Goal: Task Accomplishment & Management: Use online tool/utility

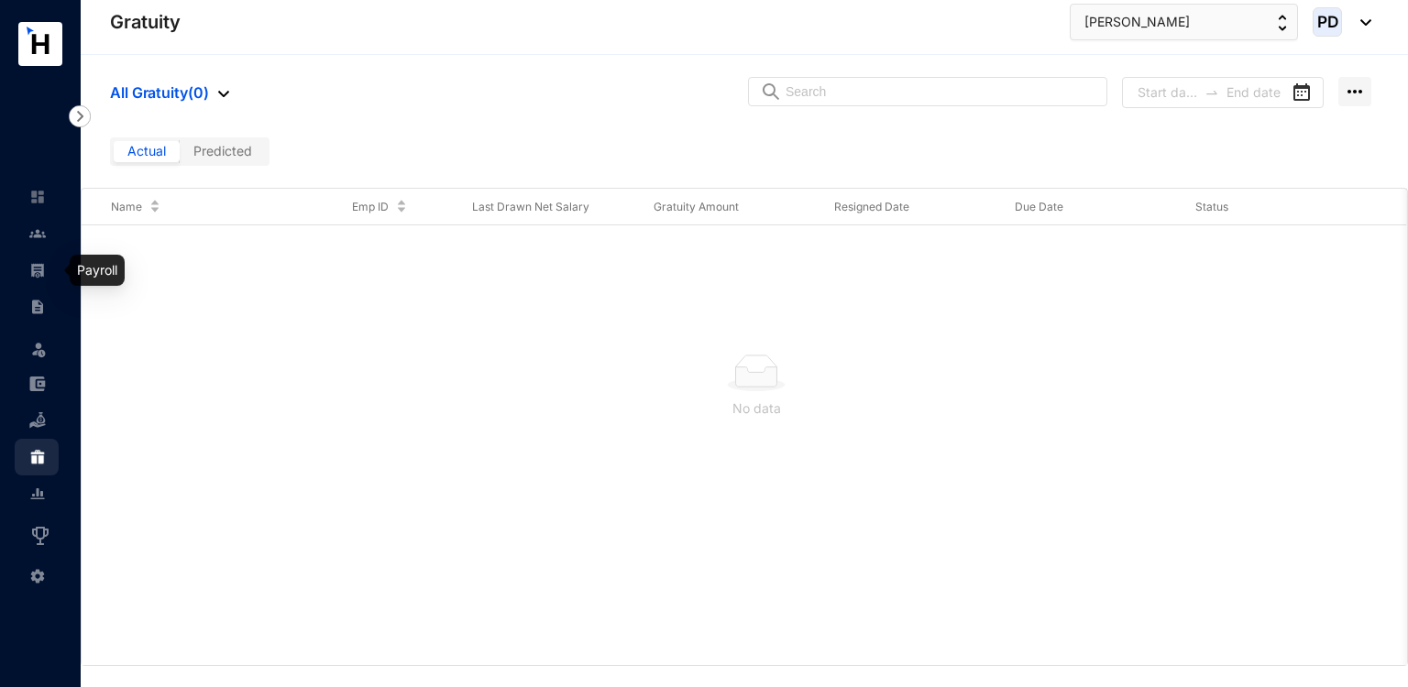
click at [37, 261] on div at bounding box center [37, 261] width 16 height 16
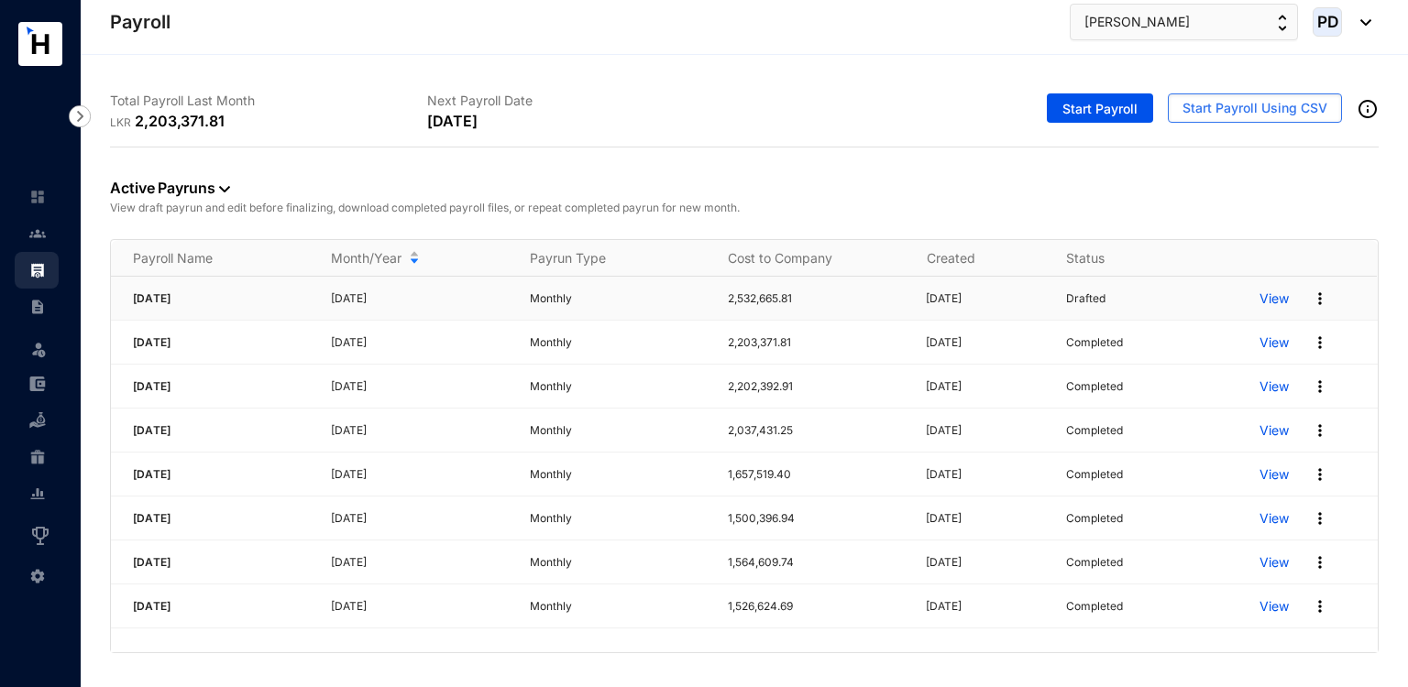
click at [1308, 301] on div "View" at bounding box center [1318, 298] width 118 height 29
click at [1323, 299] on img at bounding box center [1320, 299] width 18 height 18
click at [1247, 335] on p "Delete" at bounding box center [1249, 335] width 129 height 31
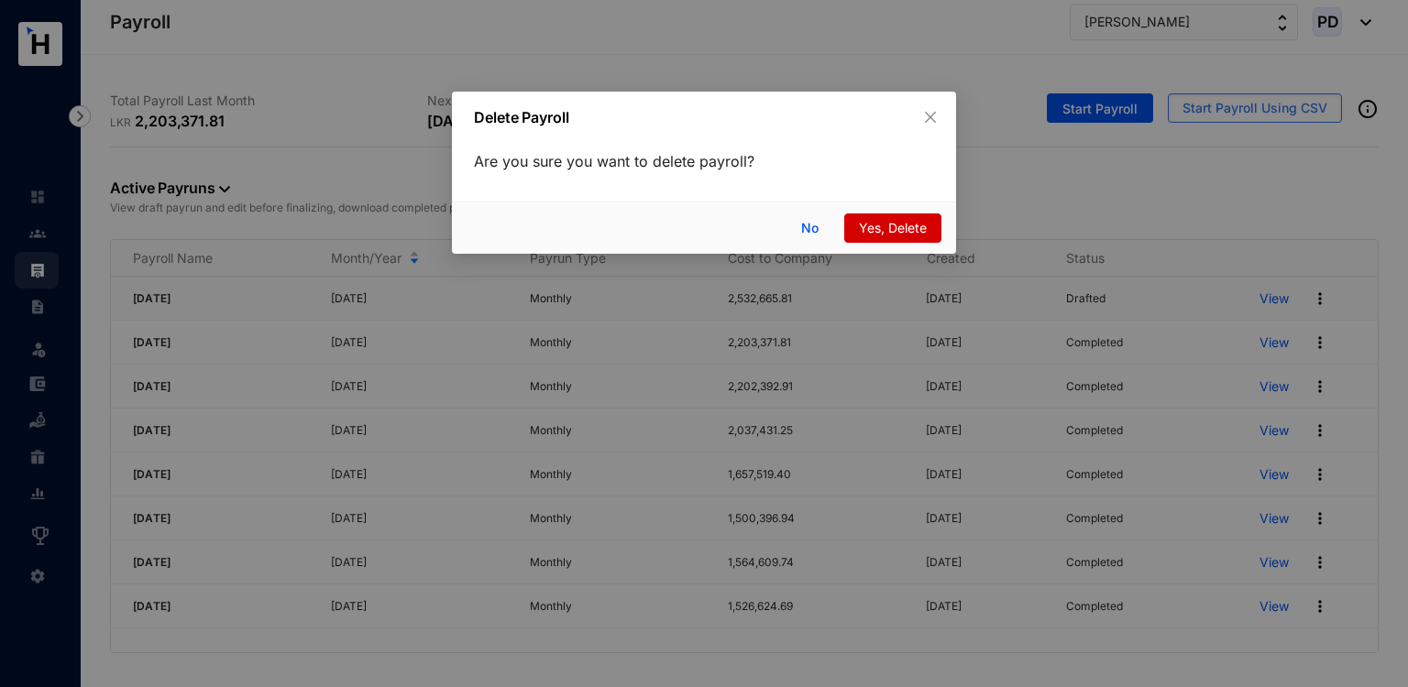
click at [923, 239] on button "Yes, Delete" at bounding box center [892, 228] width 97 height 29
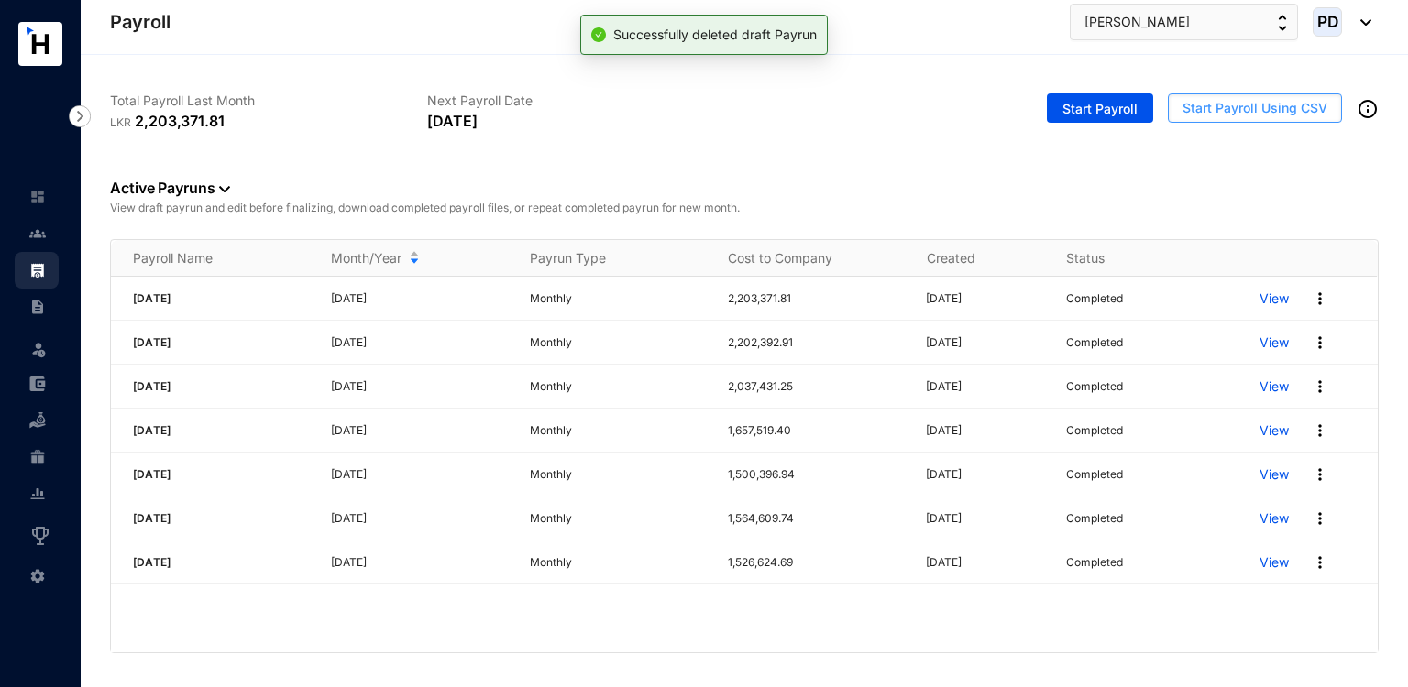
click at [1228, 115] on span "Start Payroll Using CSV" at bounding box center [1254, 108] width 145 height 18
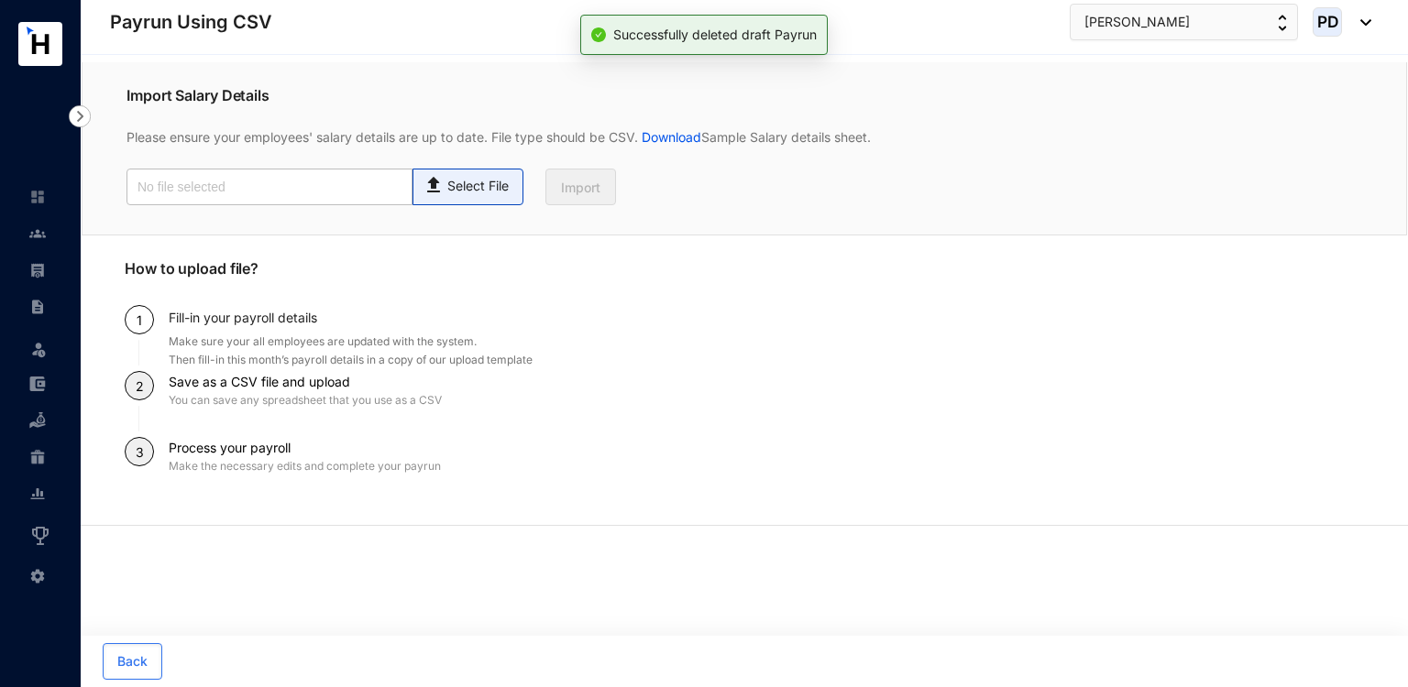
click at [495, 198] on span "Select File" at bounding box center [467, 187] width 111 height 37
click at [0, 0] on input "Select File" at bounding box center [0, 0] width 0 height 0
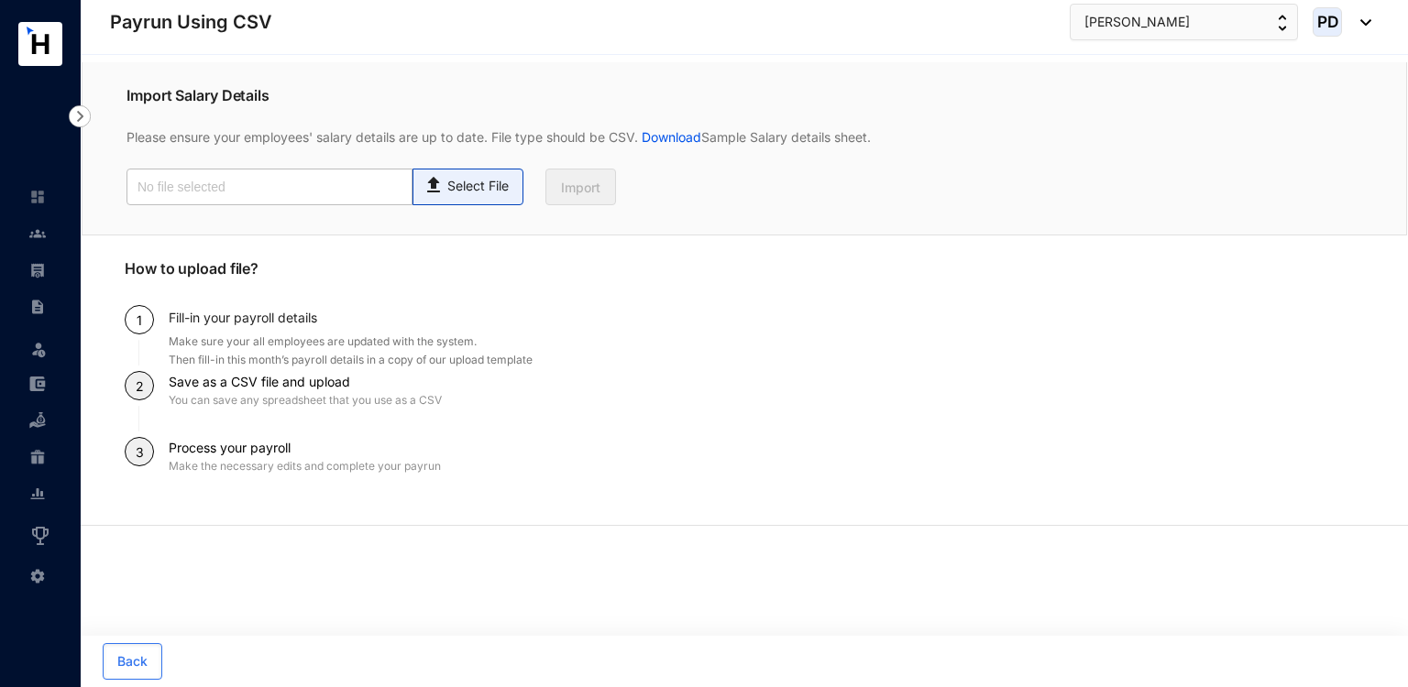
type input "Payroll Upload File - Revised.csv"
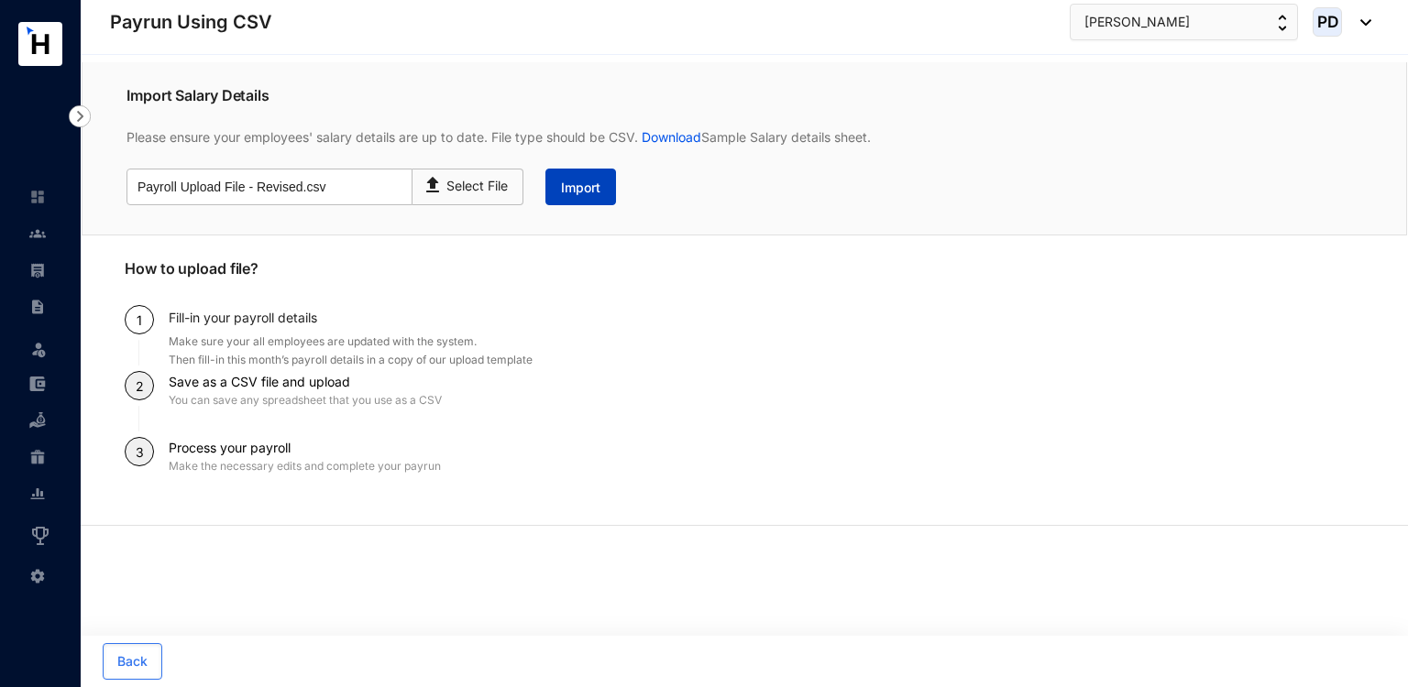
click at [599, 194] on span "Import" at bounding box center [580, 188] width 39 height 18
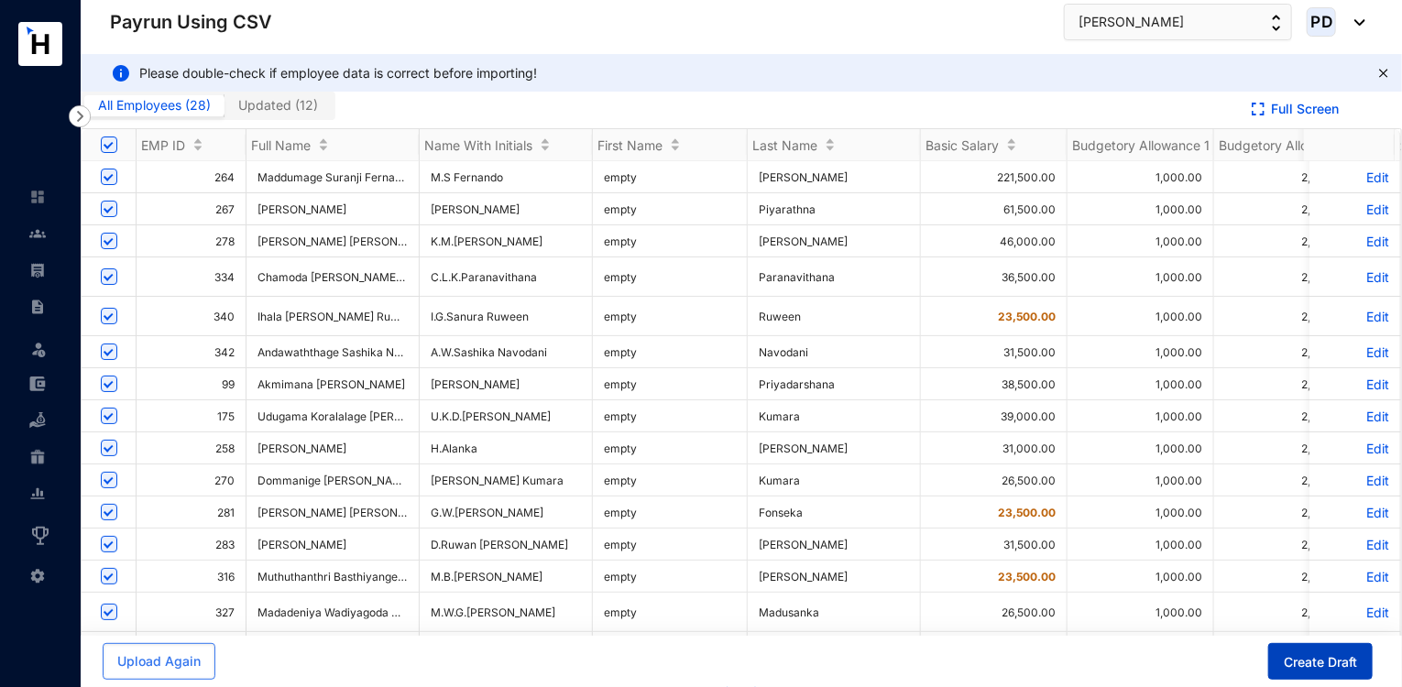
click at [1344, 668] on span "Create Draft" at bounding box center [1320, 663] width 73 height 18
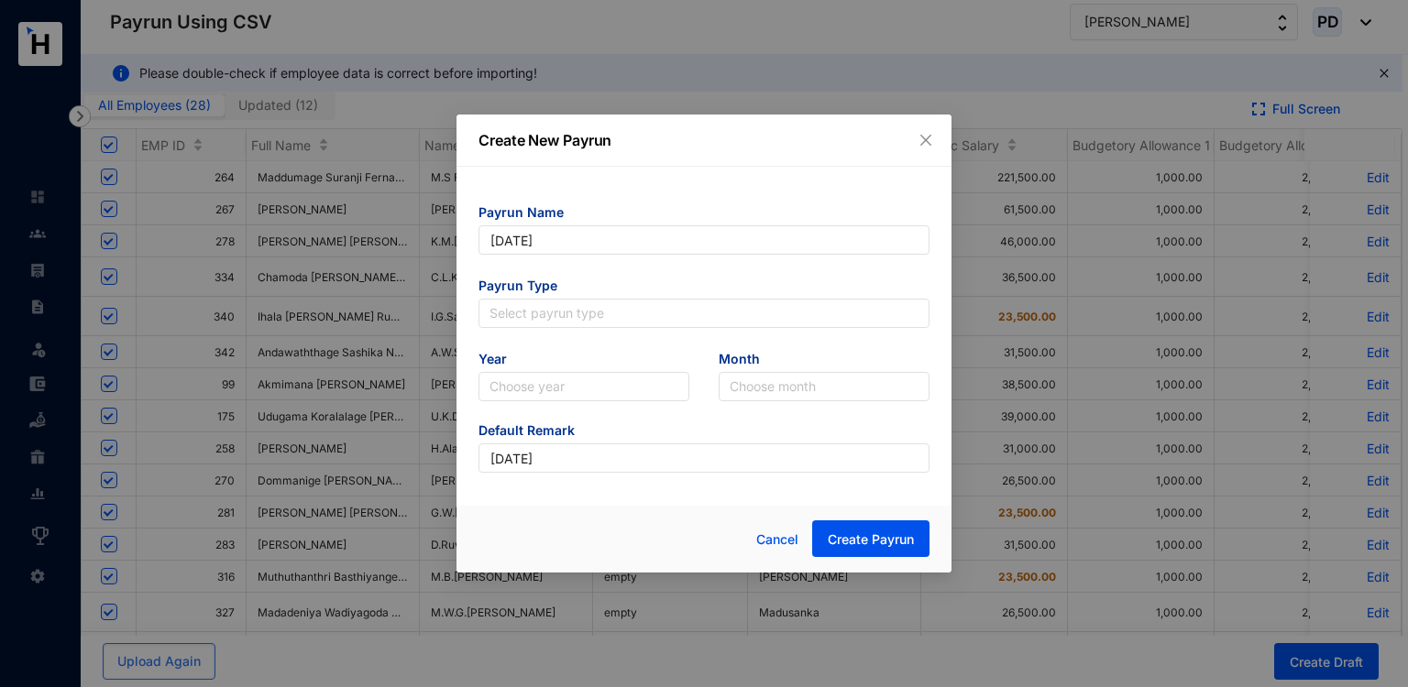
click at [677, 331] on form "Payrun Name [DATE] Payrun Type Select payrun type Year Choose year Month Choose…" at bounding box center [703, 337] width 451 height 269
click at [671, 327] on div "Select payrun type" at bounding box center [703, 313] width 451 height 29
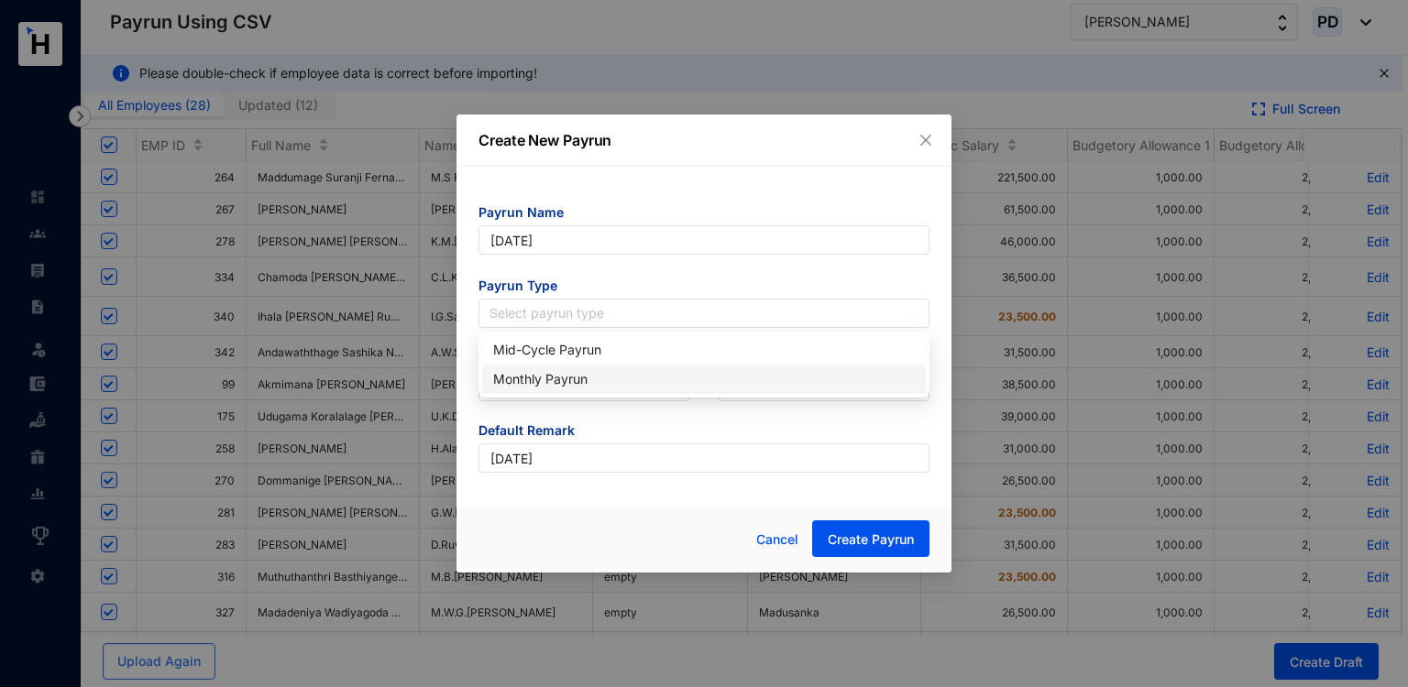
click at [558, 381] on div "Monthly Payrun" at bounding box center [704, 379] width 422 height 20
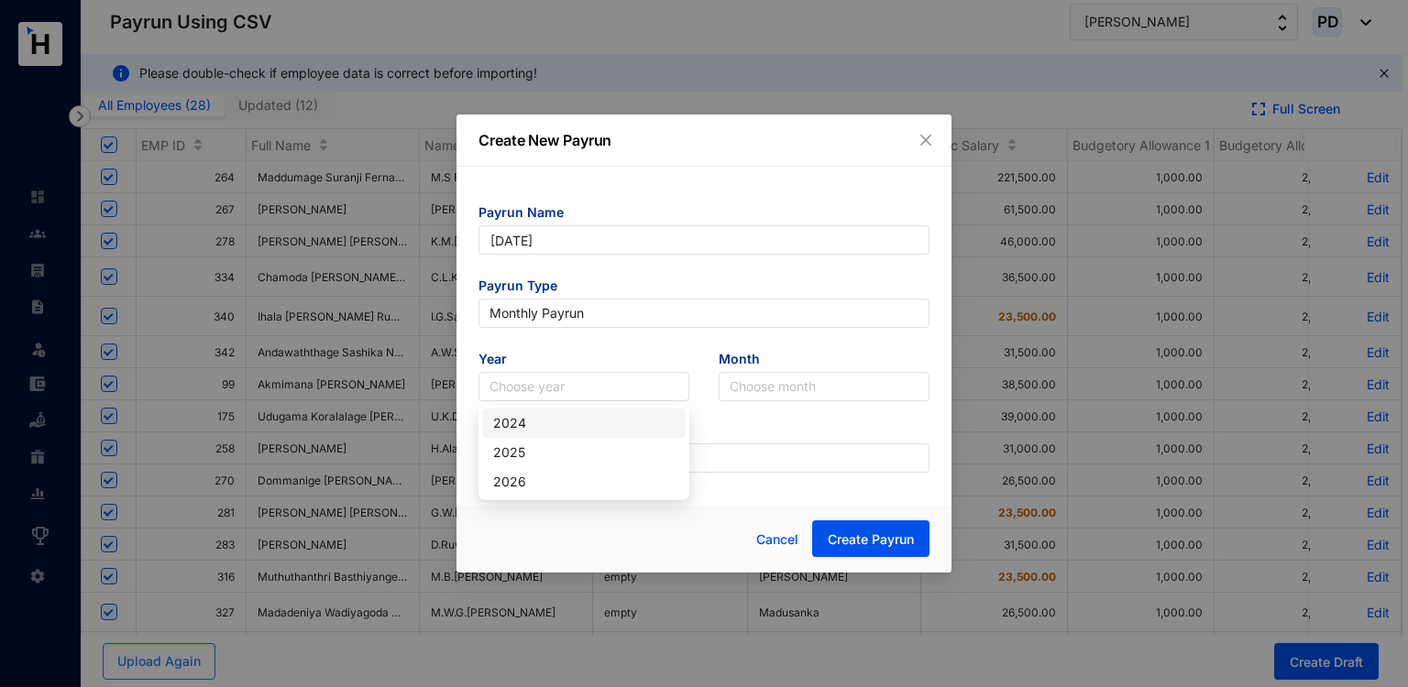
click at [558, 381] on input "search" at bounding box center [583, 386] width 189 height 27
click at [526, 455] on div "2025" at bounding box center [583, 453] width 181 height 20
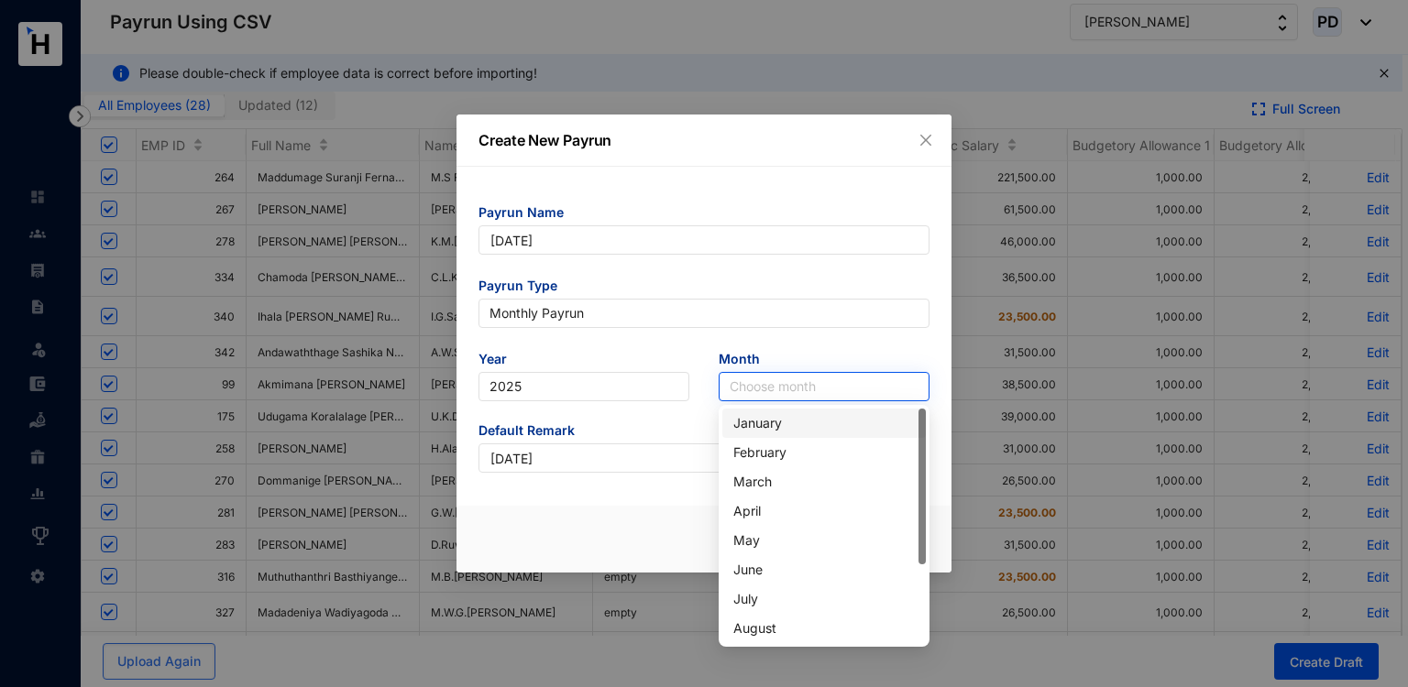
click at [772, 396] on input "search" at bounding box center [824, 386] width 189 height 27
click at [766, 616] on div "August" at bounding box center [823, 628] width 203 height 29
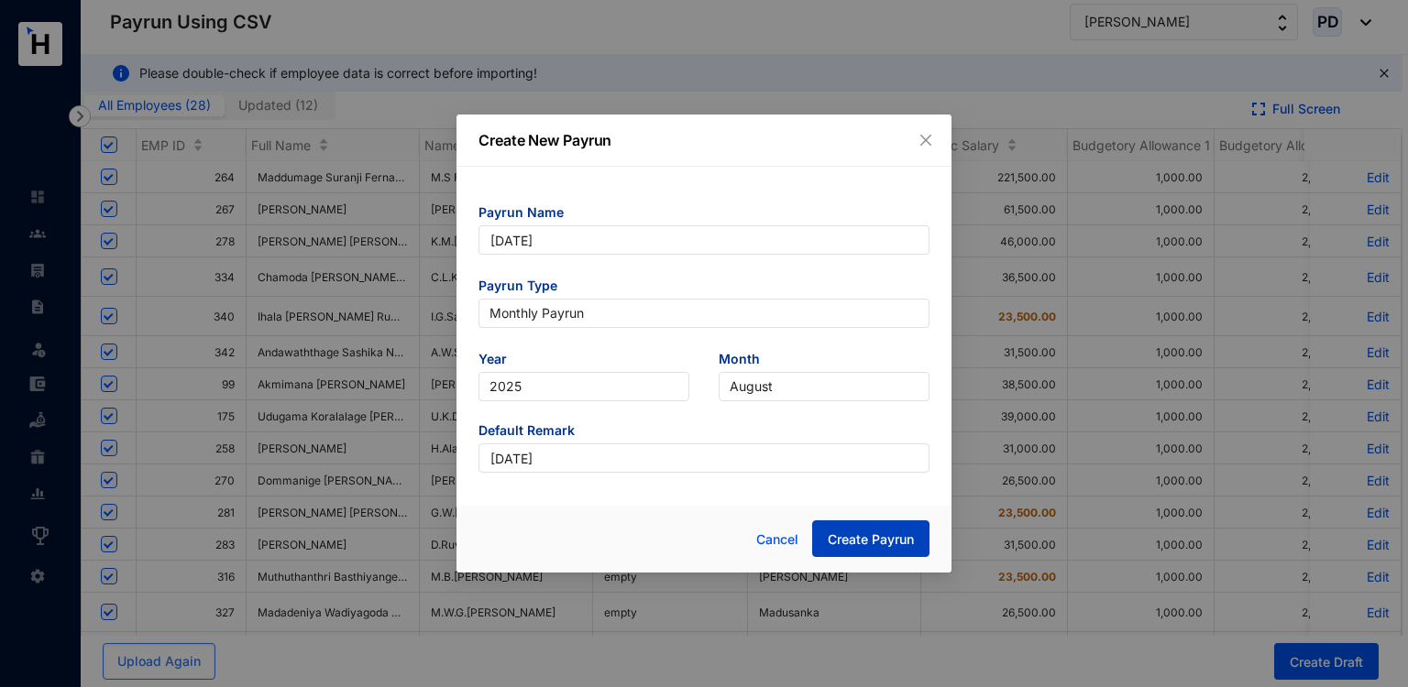
click at [828, 538] on span "Create Payrun" at bounding box center [871, 540] width 86 height 18
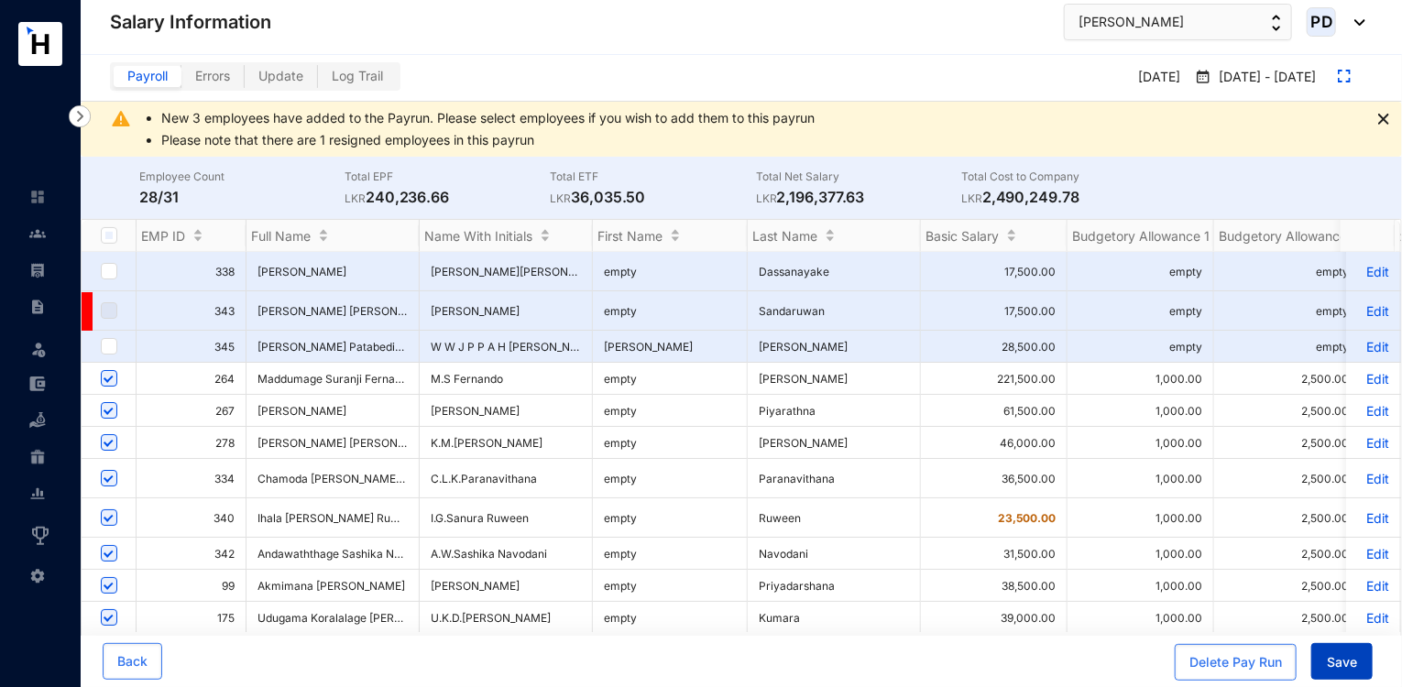
click at [1330, 658] on span "Save" at bounding box center [1342, 663] width 30 height 18
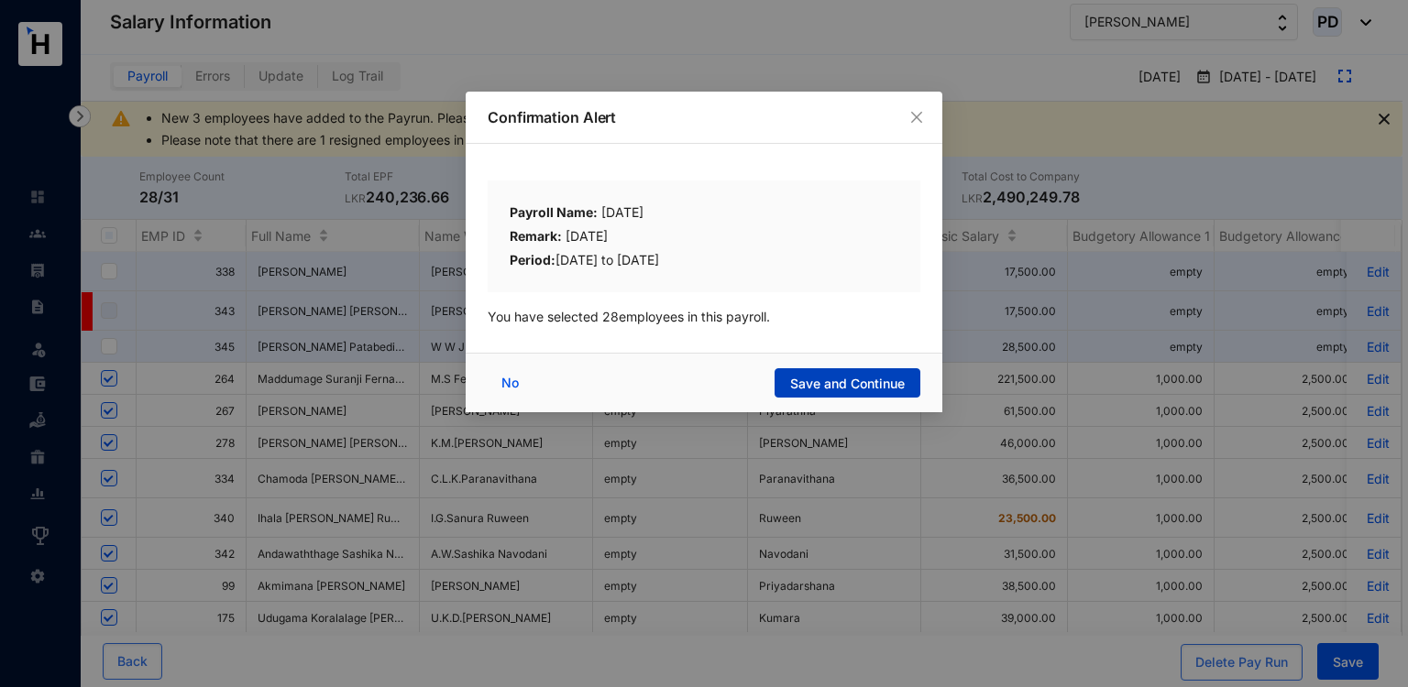
click at [808, 386] on span "Save and Continue" at bounding box center [847, 384] width 115 height 18
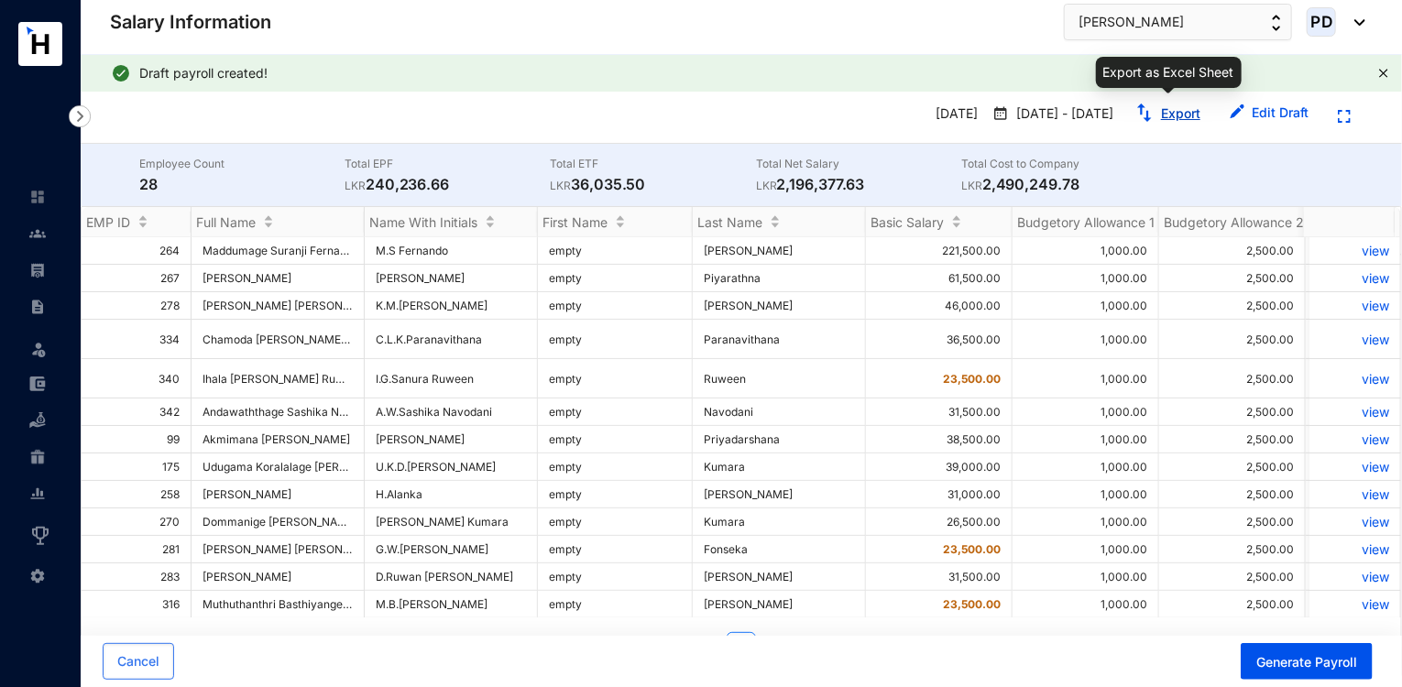
click at [1187, 117] on link "Export" at bounding box center [1180, 113] width 39 height 16
